Goal: Task Accomplishment & Management: Use online tool/utility

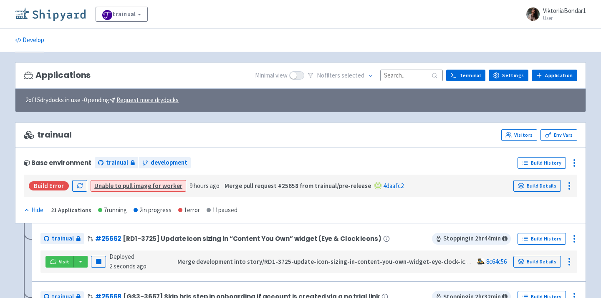
click at [55, 15] on img at bounding box center [50, 14] width 71 height 13
click at [403, 81] on input at bounding box center [411, 75] width 63 height 11
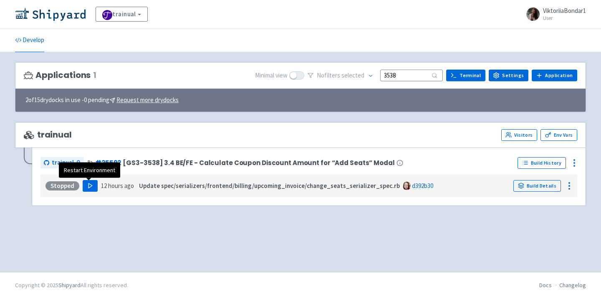
type input "3538"
click at [87, 181] on button "Play" at bounding box center [90, 186] width 15 height 12
